Goal: Task Accomplishment & Management: Complete application form

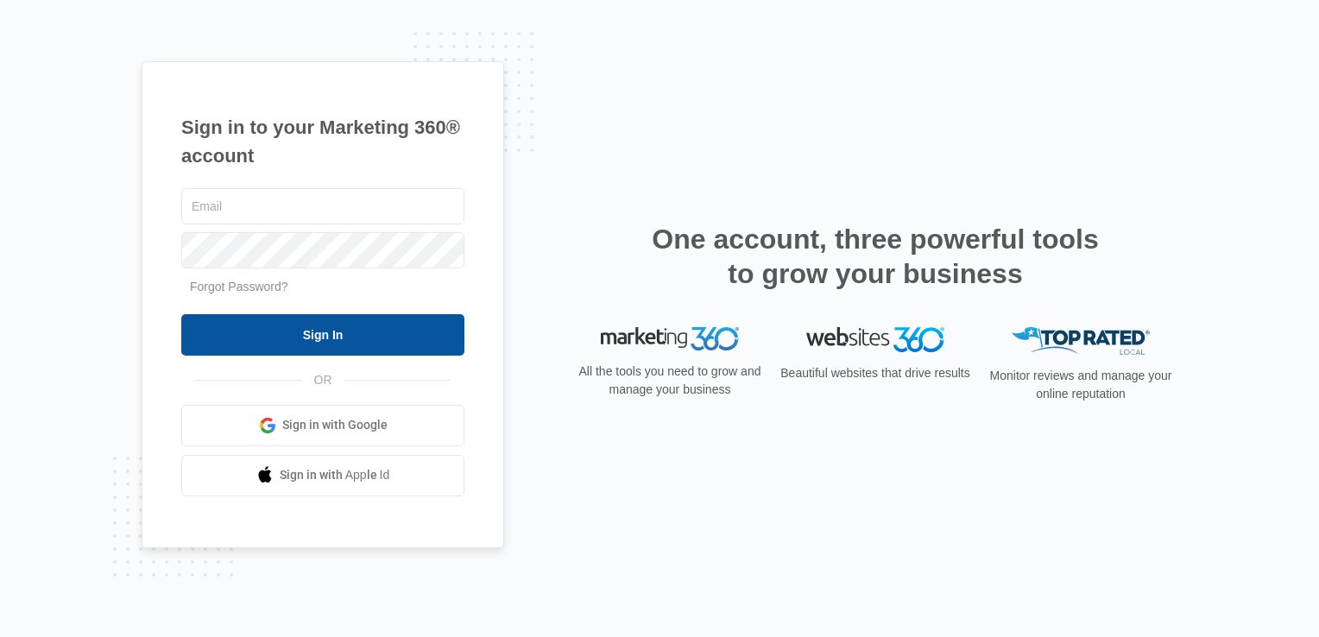
type input "michael.henken@madwire.com"
click at [256, 343] on input "Sign In" at bounding box center [322, 334] width 283 height 41
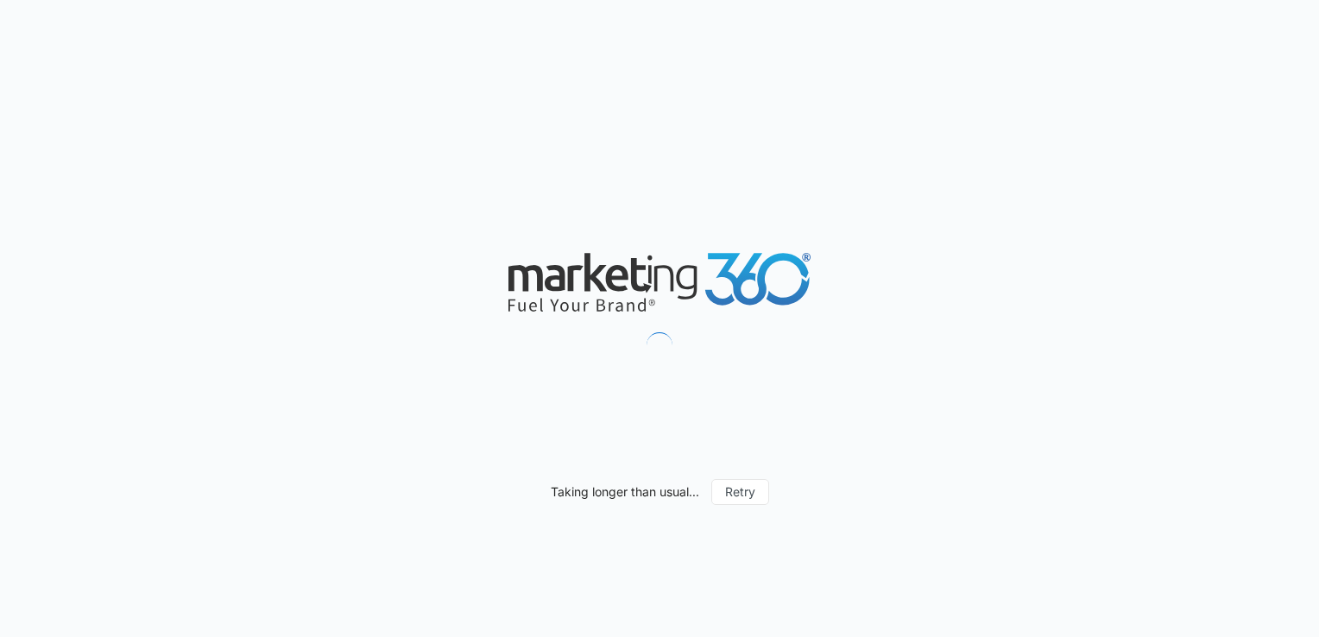
click at [0, 402] on html "Taking longer than usual... Retry" at bounding box center [659, 318] width 1319 height 637
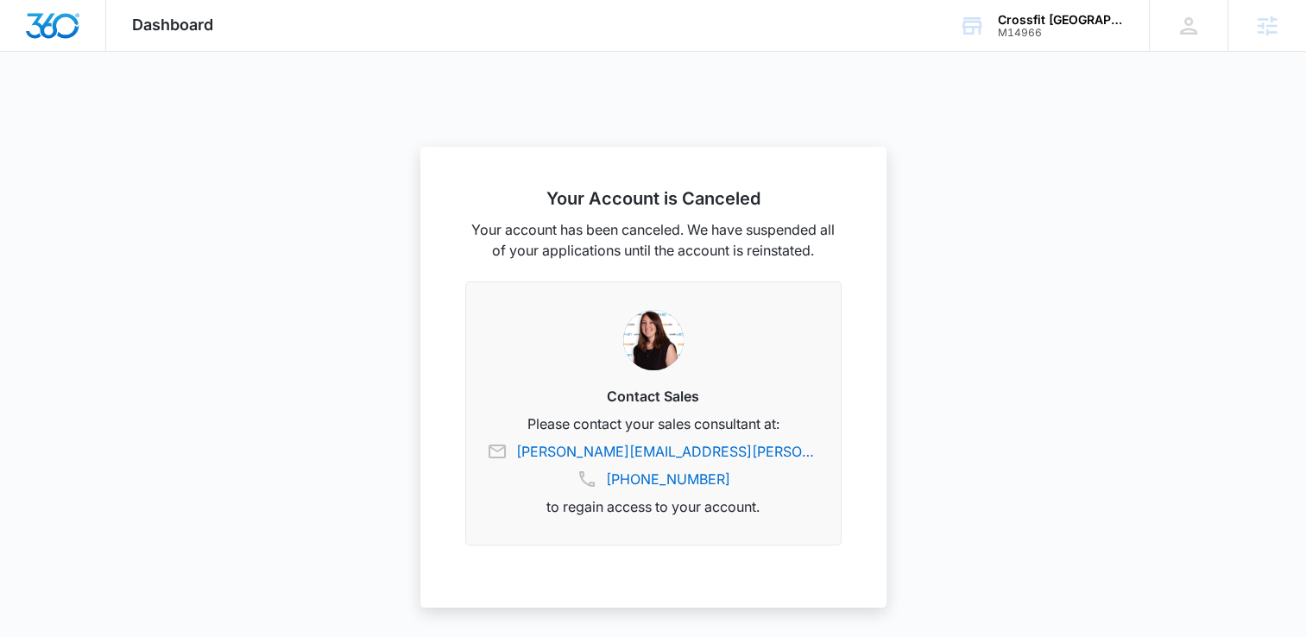
click at [155, 27] on span "Dashboard" at bounding box center [172, 25] width 81 height 18
click at [177, 20] on span "Dashboard" at bounding box center [172, 25] width 81 height 18
click at [46, 33] on img "Dashboard" at bounding box center [52, 26] width 55 height 26
click at [52, 32] on img "Dashboard" at bounding box center [52, 26] width 55 height 26
click at [53, 32] on img "Dashboard" at bounding box center [52, 26] width 55 height 26
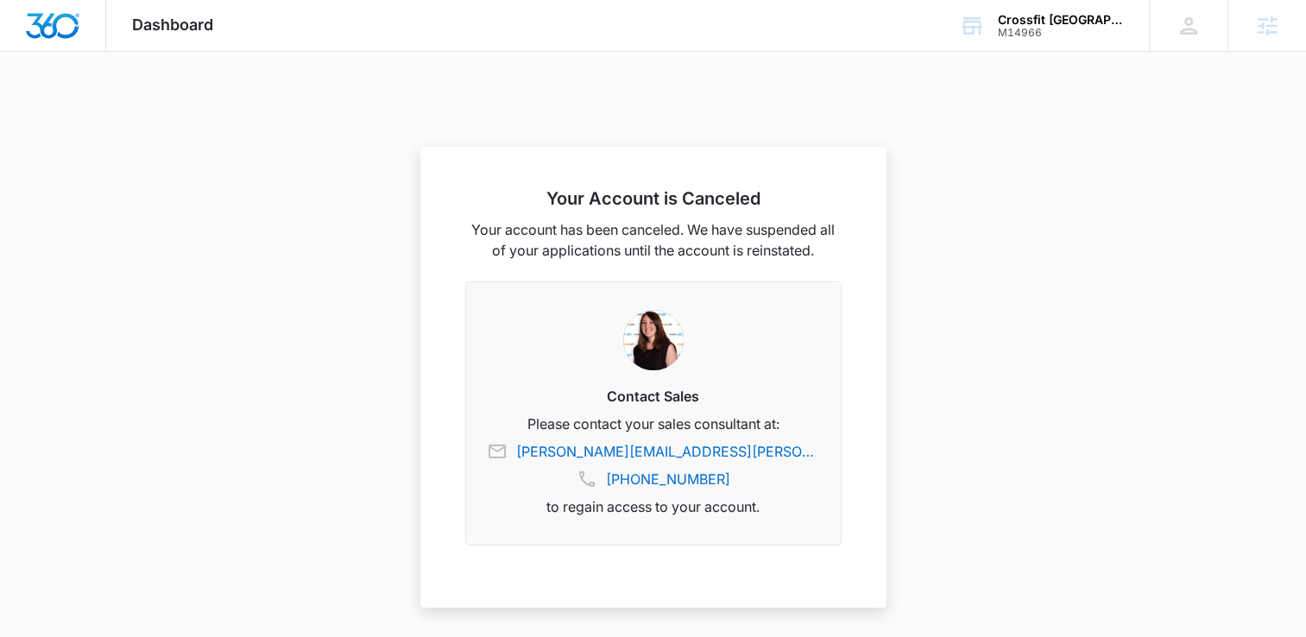
click at [53, 32] on img "Dashboard" at bounding box center [52, 26] width 55 height 26
click at [1165, 41] on div "SA - michael.henken@madwire.com My Profile Notifications Support Logout Terms &…" at bounding box center [1188, 25] width 79 height 51
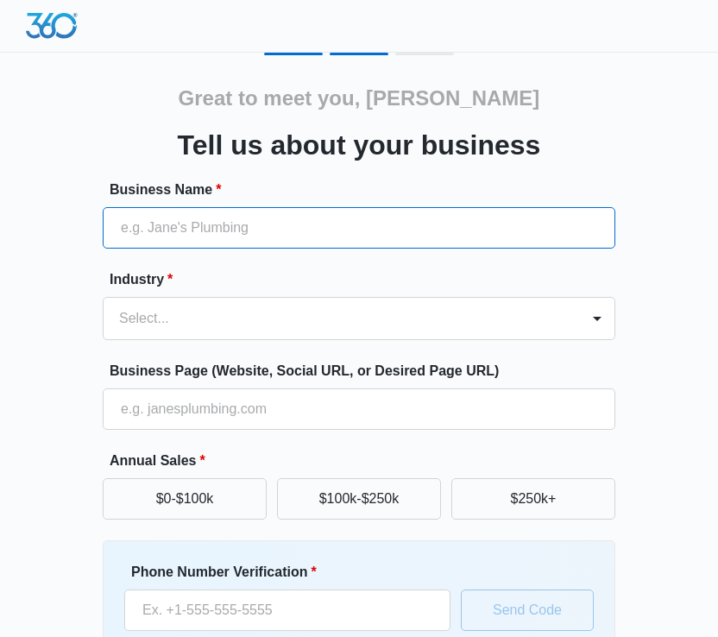
click at [389, 248] on input "Business Name *" at bounding box center [359, 227] width 513 height 41
type input "test"
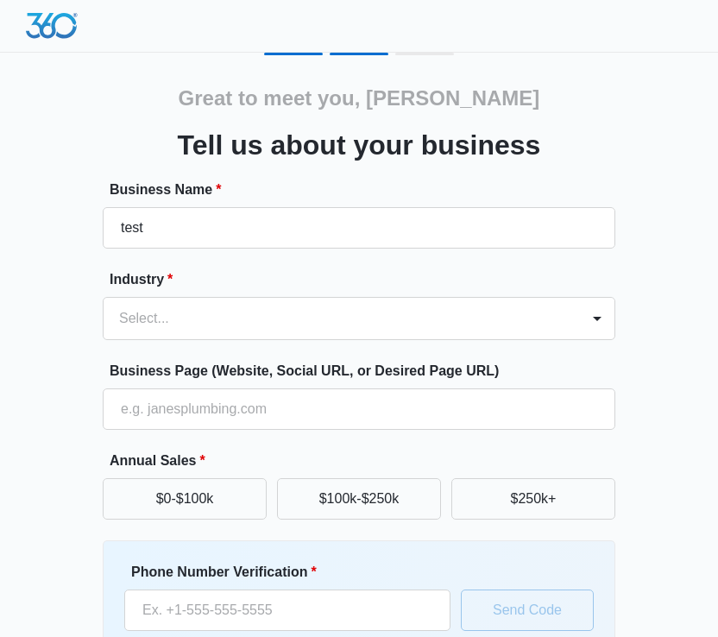
click at [149, 345] on form "Business Name * test Industry * Select... Business Page (Website, Social URL, o…" at bounding box center [359, 466] width 513 height 573
click at [206, 334] on div "Select..." at bounding box center [342, 318] width 477 height 41
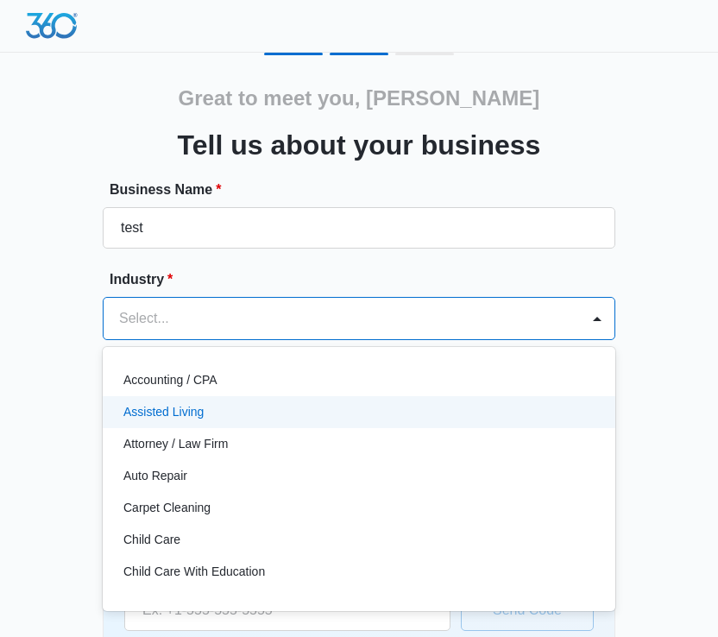
click at [256, 425] on div "Assisted Living" at bounding box center [359, 412] width 513 height 32
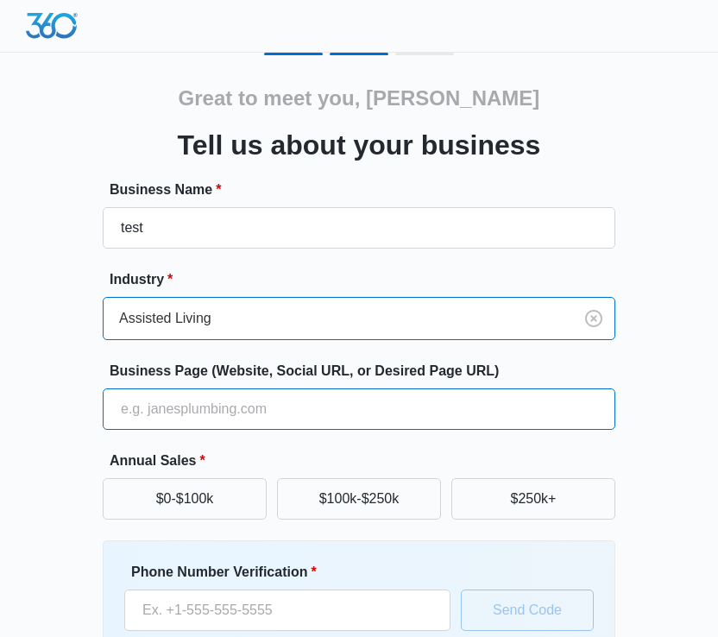
click at [173, 420] on input "Business Page (Website, Social URL, or Desired Page URL)" at bounding box center [359, 409] width 513 height 41
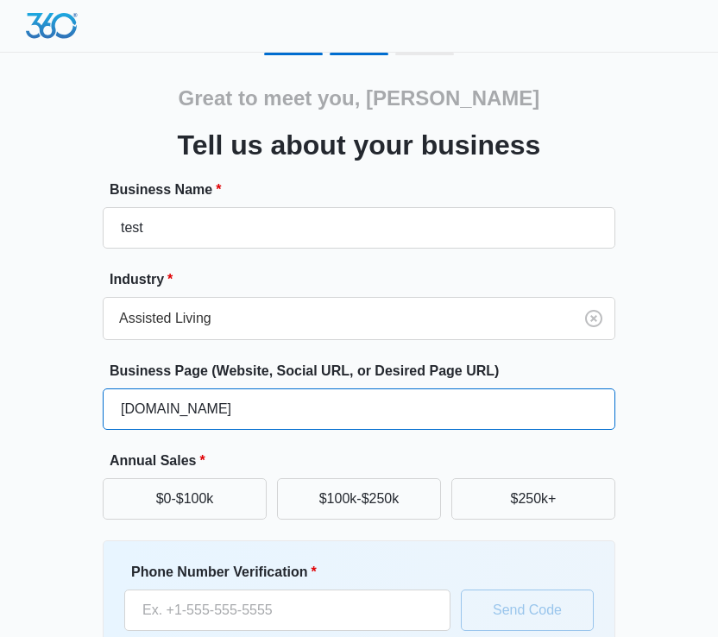
type input "test.com"
click at [103, 478] on button "$0-$100k" at bounding box center [185, 498] width 164 height 41
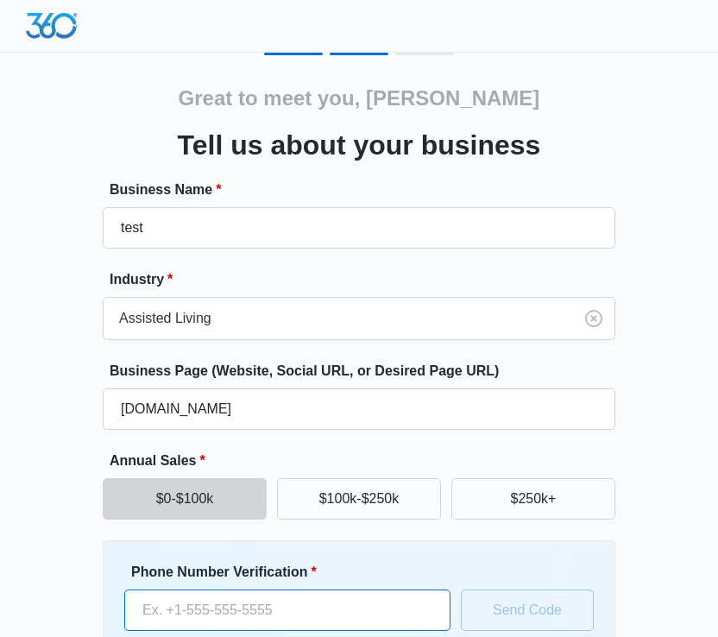
click at [282, 607] on input "Phone Number Verification *" at bounding box center [287, 610] width 326 height 41
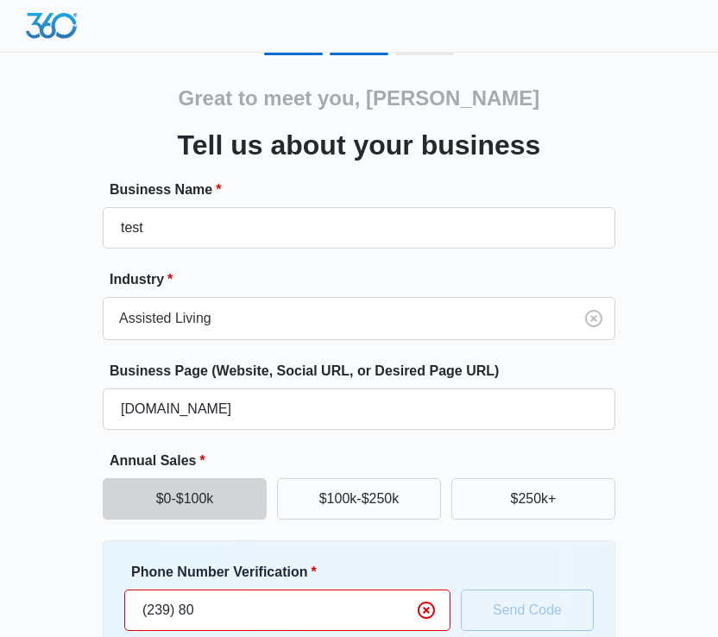
click at [334, 591] on input "(239) 80" at bounding box center [287, 610] width 326 height 41
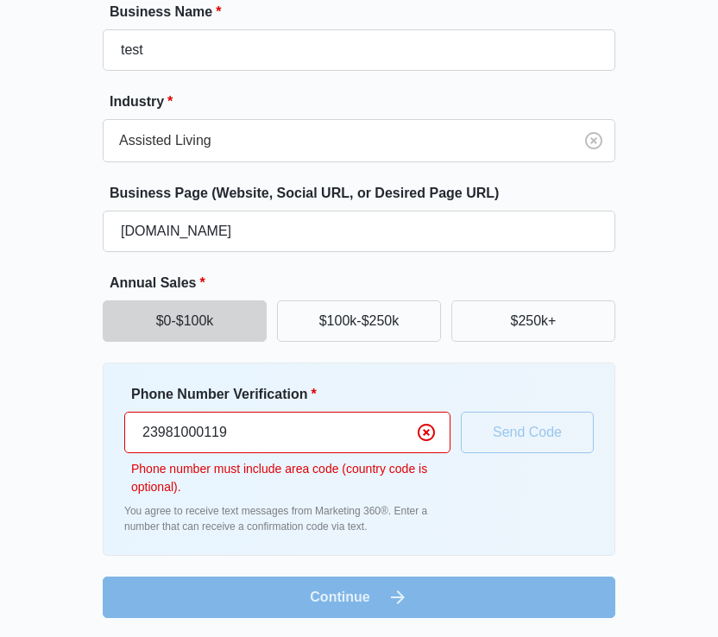
click at [133, 441] on input "23981000119" at bounding box center [287, 432] width 326 height 41
type input "1 23981000119"
click at [538, 454] on div "Phone Number Verification * 1 23981000119 Phone number must include area code (…" at bounding box center [359, 459] width 470 height 150
click at [287, 449] on input "1 23981000119" at bounding box center [287, 432] width 326 height 41
click at [342, 435] on input "1 23981000119" at bounding box center [287, 432] width 326 height 41
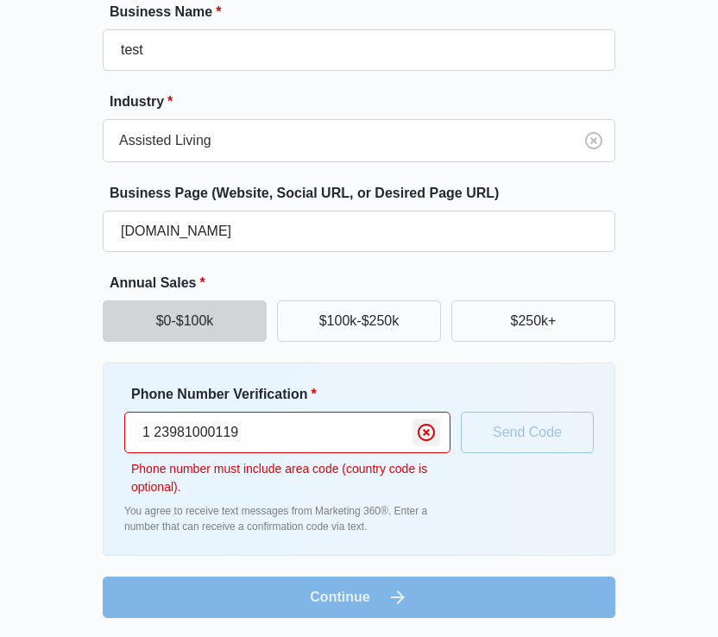
click at [431, 436] on icon "Clear" at bounding box center [426, 432] width 21 height 21
click at [335, 439] on input "1 (239) 810-0" at bounding box center [287, 432] width 326 height 41
type input "1 (239) 810-0119"
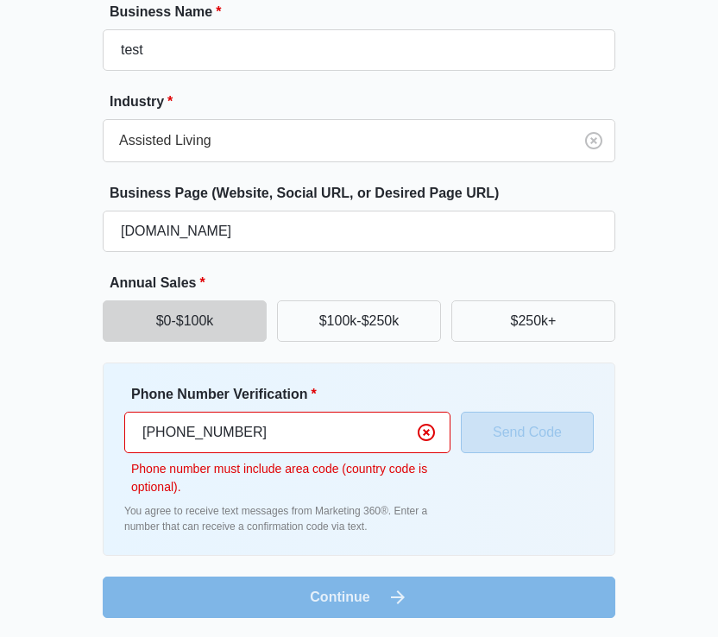
scroll to position [135, 0]
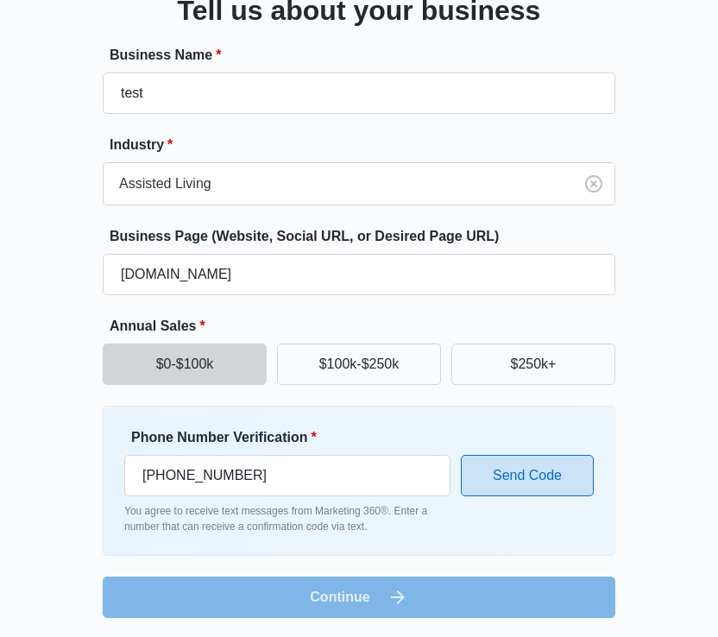
click at [486, 471] on button "Send Code" at bounding box center [527, 475] width 133 height 41
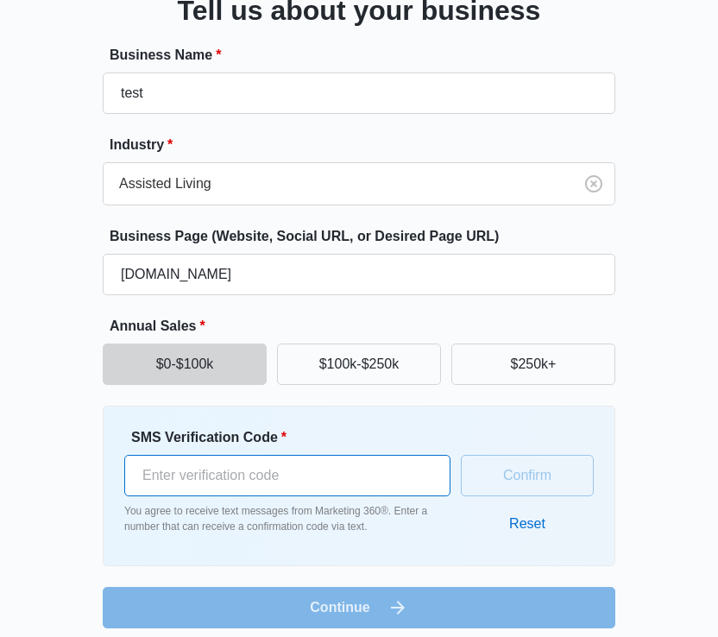
click at [354, 461] on input "SMS Verification Code *" at bounding box center [287, 475] width 326 height 41
type input "423664"
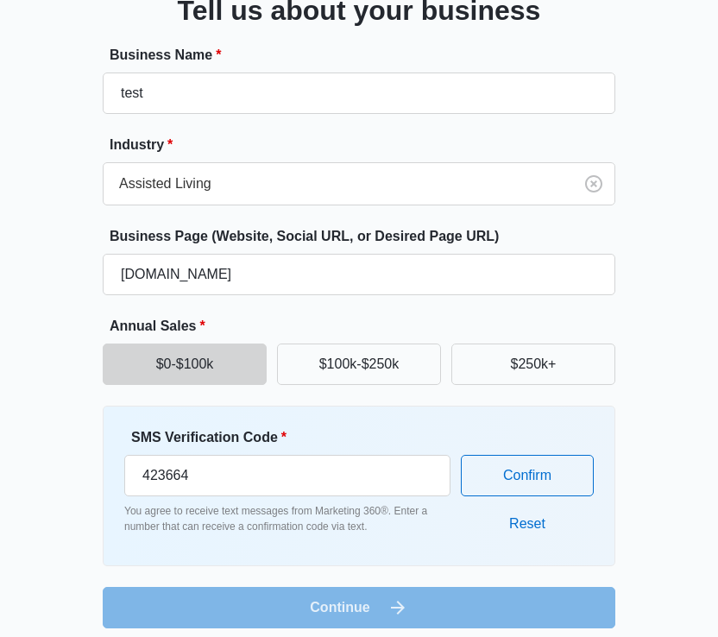
click at [436, 602] on form "Business Name * test Industry * Assisted Living Business Page (Website, Social …" at bounding box center [359, 337] width 513 height 584
click at [458, 465] on div "SMS Verification Code * 423664 You agree to receive text messages from Marketin…" at bounding box center [359, 485] width 470 height 117
click at [490, 465] on button "Confirm" at bounding box center [527, 475] width 133 height 41
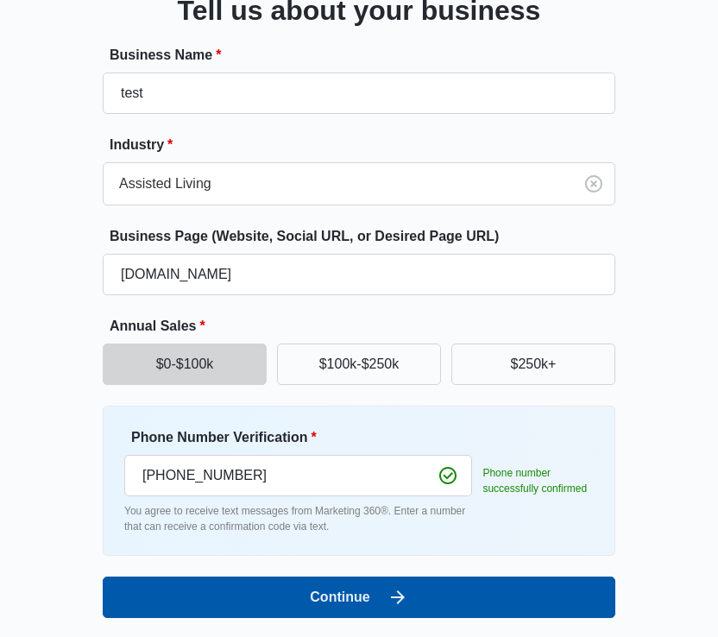
click at [407, 605] on icon "submit" at bounding box center [398, 597] width 21 height 21
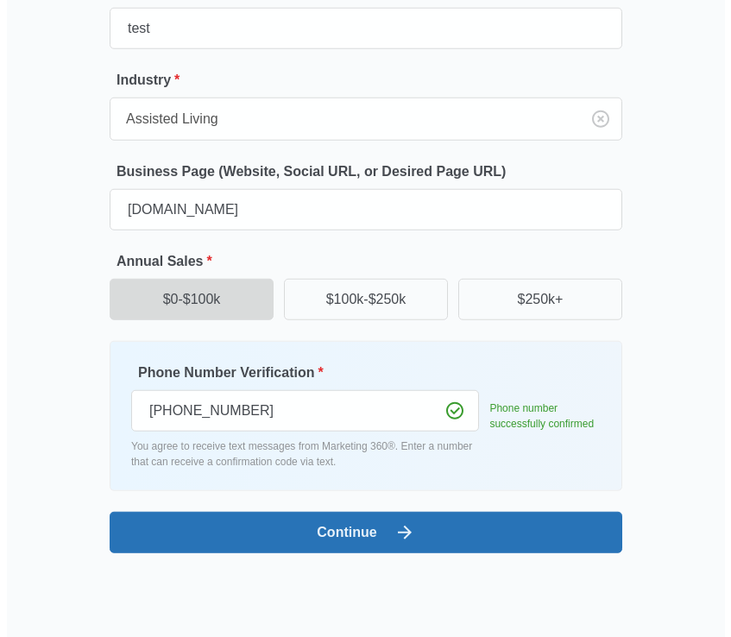
scroll to position [0, 0]
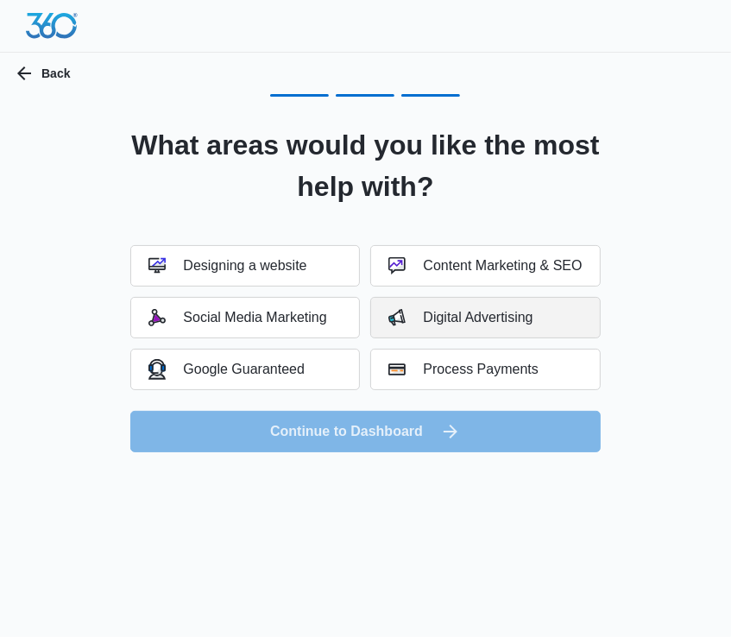
click at [536, 300] on button "Digital Advertising" at bounding box center [485, 317] width 230 height 41
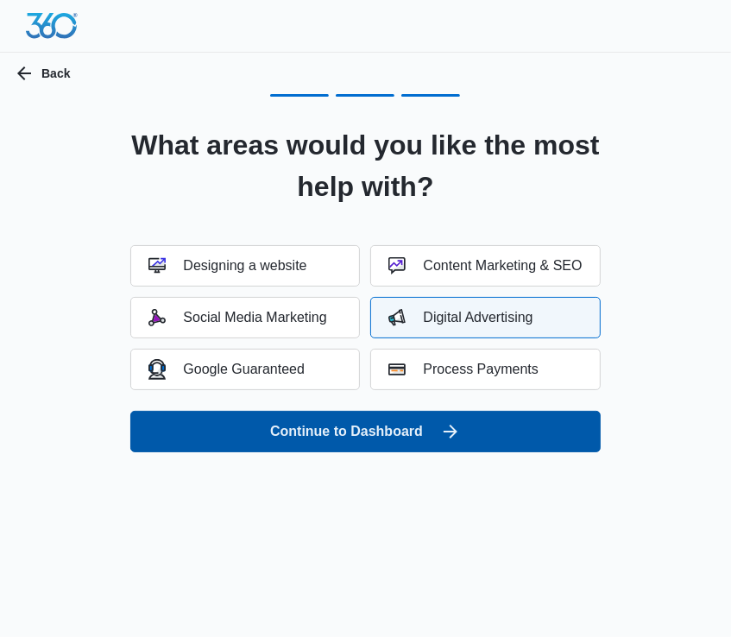
click at [503, 423] on button "Continue to Dashboard" at bounding box center [365, 431] width 470 height 41
